Goal: Task Accomplishment & Management: Use online tool/utility

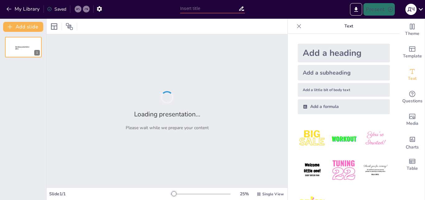
type input "Метод сходження від абстрактного до конкретного: Основи та принципи"
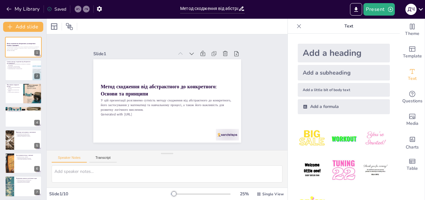
click at [242, 8] on icon at bounding box center [242, 8] width 7 height 7
click at [361, 7] on button "Export to PowerPoint" at bounding box center [356, 9] width 12 height 12
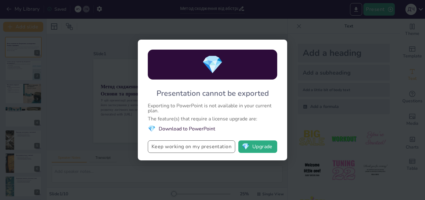
click at [200, 144] on button "Keep working on my presentation" at bounding box center [191, 146] width 87 height 12
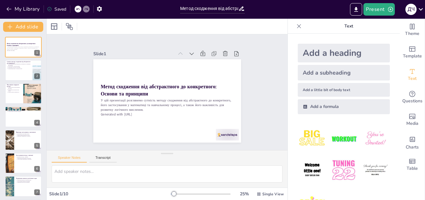
click at [50, 8] on icon at bounding box center [49, 9] width 5 height 5
click at [100, 7] on icon "button" at bounding box center [99, 8] width 5 height 5
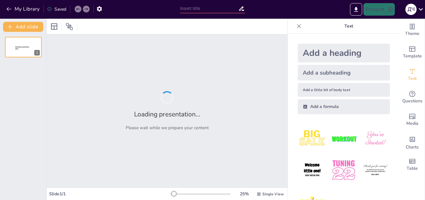
type input "Метод сходження від абстрактного до конкретного: Основи та принципи"
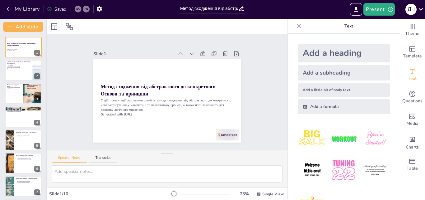
click at [257, 29] on div at bounding box center [167, 26] width 241 height 15
click at [361, 9] on button "Export to PowerPoint" at bounding box center [356, 9] width 12 height 12
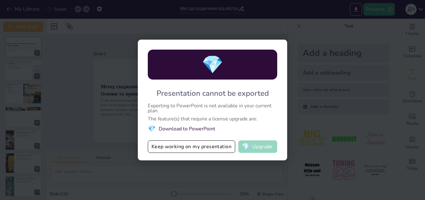
click at [248, 146] on span "💎" at bounding box center [246, 146] width 8 height 6
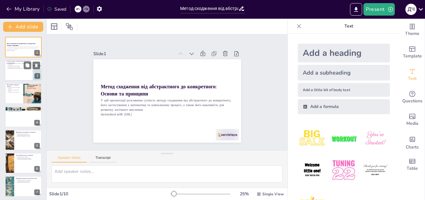
click at [22, 65] on p "Метод формує логічне мислення." at bounding box center [19, 65] width 23 height 1
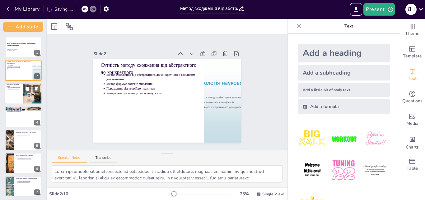
click at [11, 94] on div at bounding box center [23, 93] width 37 height 21
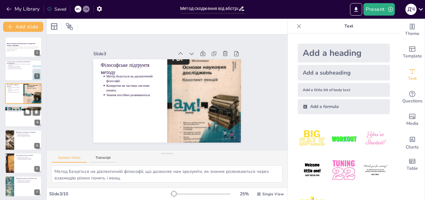
click at [11, 123] on div at bounding box center [23, 116] width 37 height 21
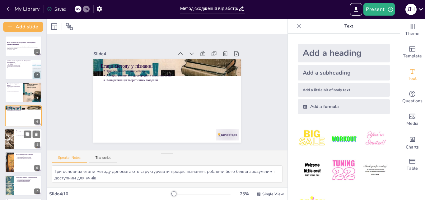
click at [10, 139] on div at bounding box center [10, 138] width 34 height 21
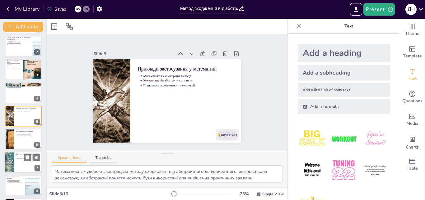
click at [9, 158] on div at bounding box center [9, 162] width 15 height 21
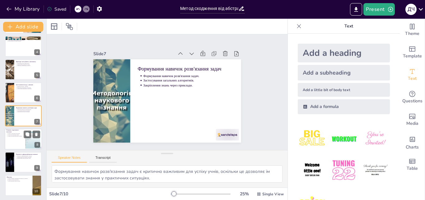
scroll to position [71, 0]
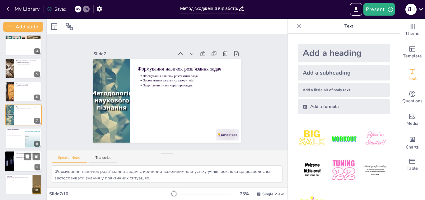
click at [11, 163] on div at bounding box center [9, 160] width 37 height 21
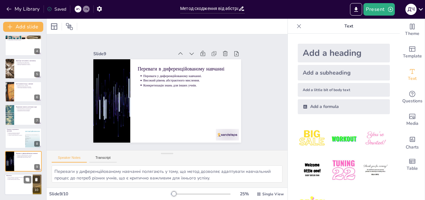
click at [14, 182] on div at bounding box center [23, 184] width 37 height 21
type textarea "Метод сходження є важливим інструментом у навчанні, оскільки він допомагає учня…"
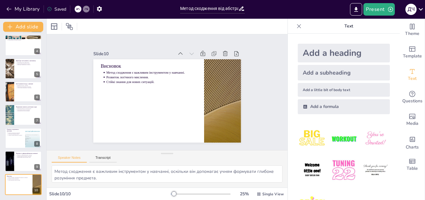
scroll to position [0, 0]
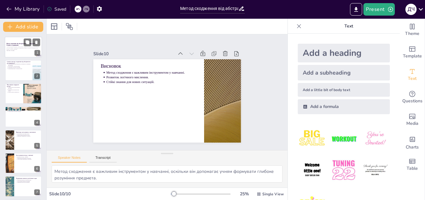
click at [26, 51] on div at bounding box center [23, 46] width 37 height 21
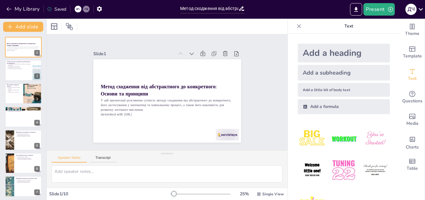
click at [320, 109] on div "Add a formula" at bounding box center [344, 106] width 92 height 15
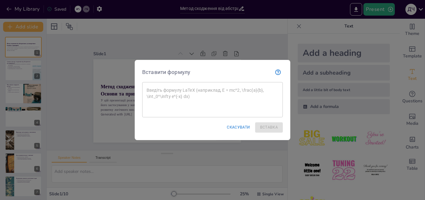
click at [245, 128] on font "Скасувати" at bounding box center [238, 127] width 23 height 4
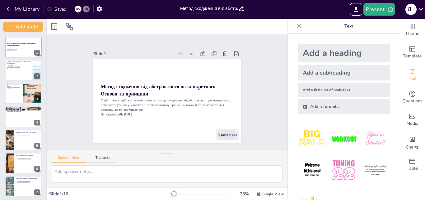
click at [318, 73] on div "Add a subheading" at bounding box center [344, 73] width 92 height 16
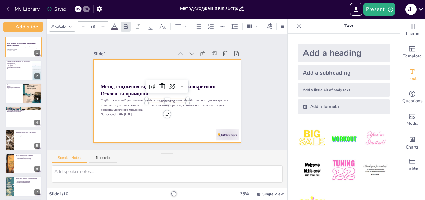
click at [225, 79] on div at bounding box center [162, 99] width 168 height 154
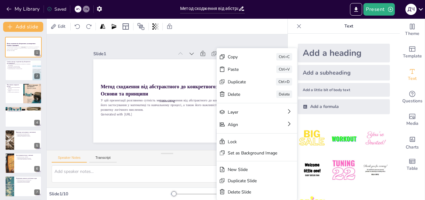
click at [253, 24] on div "Edit" at bounding box center [167, 26] width 241 height 15
